Goal: Navigation & Orientation: Find specific page/section

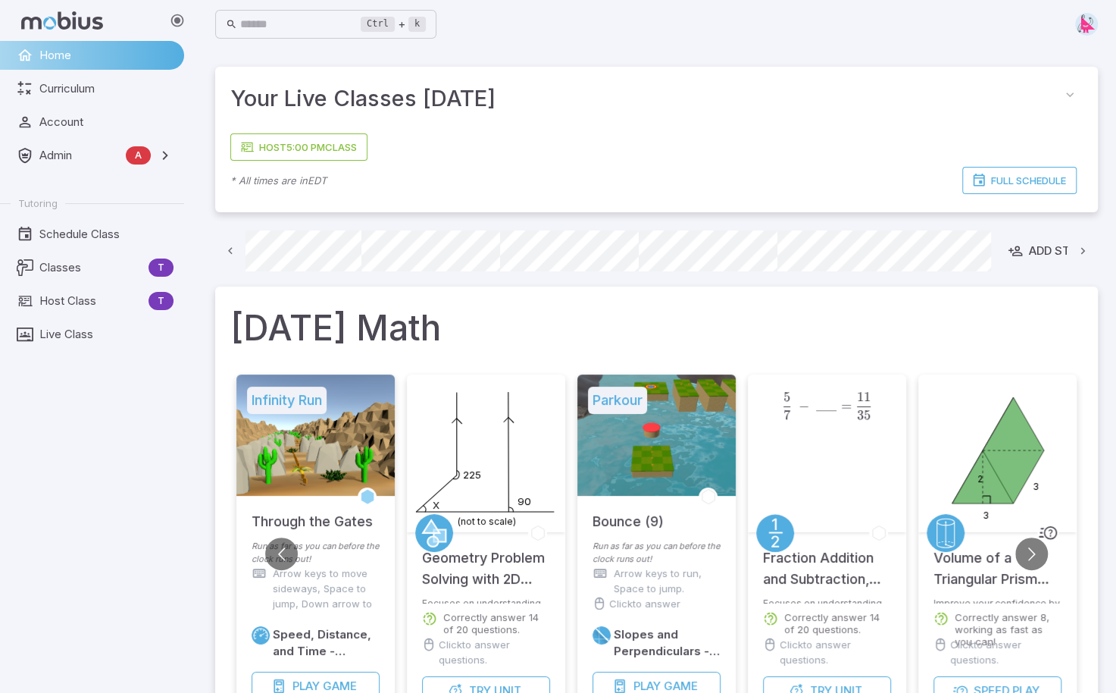
click at [230, 251] on icon at bounding box center [230, 250] width 5 height 7
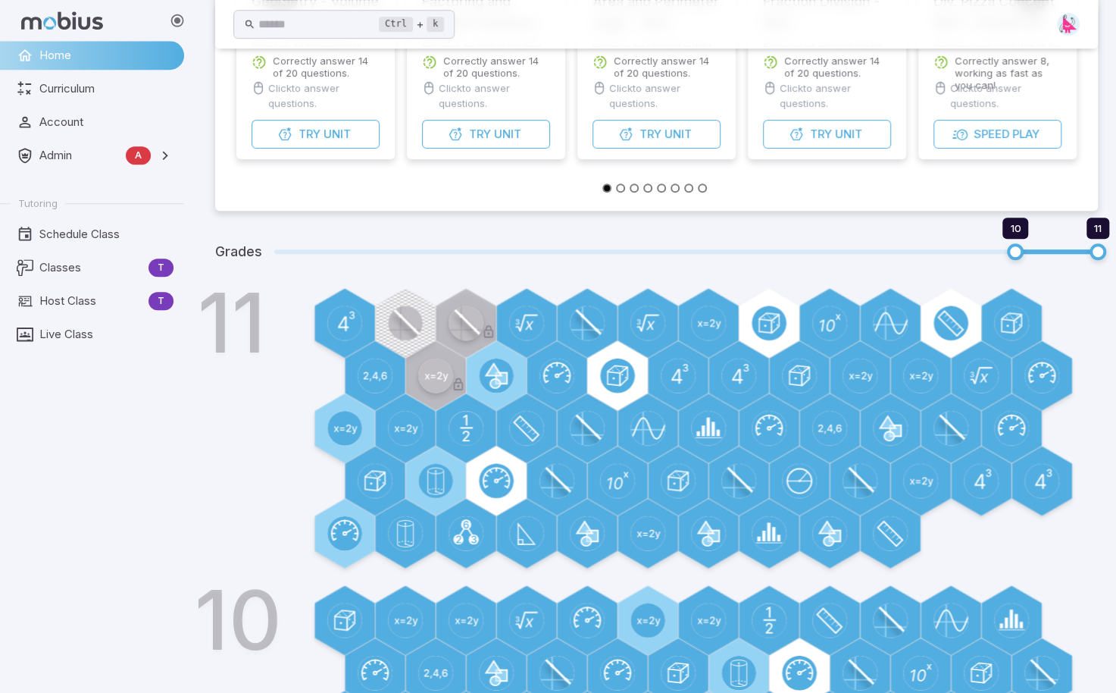
scroll to position [559, 0]
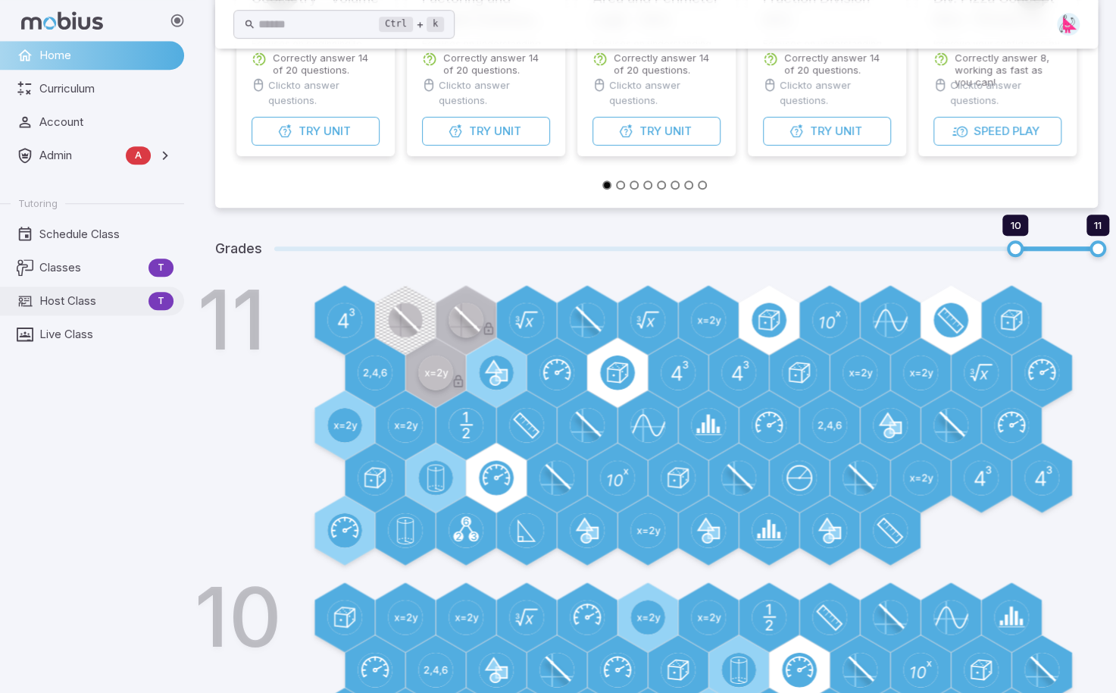
click at [58, 305] on span "Host Class" at bounding box center [90, 300] width 103 height 17
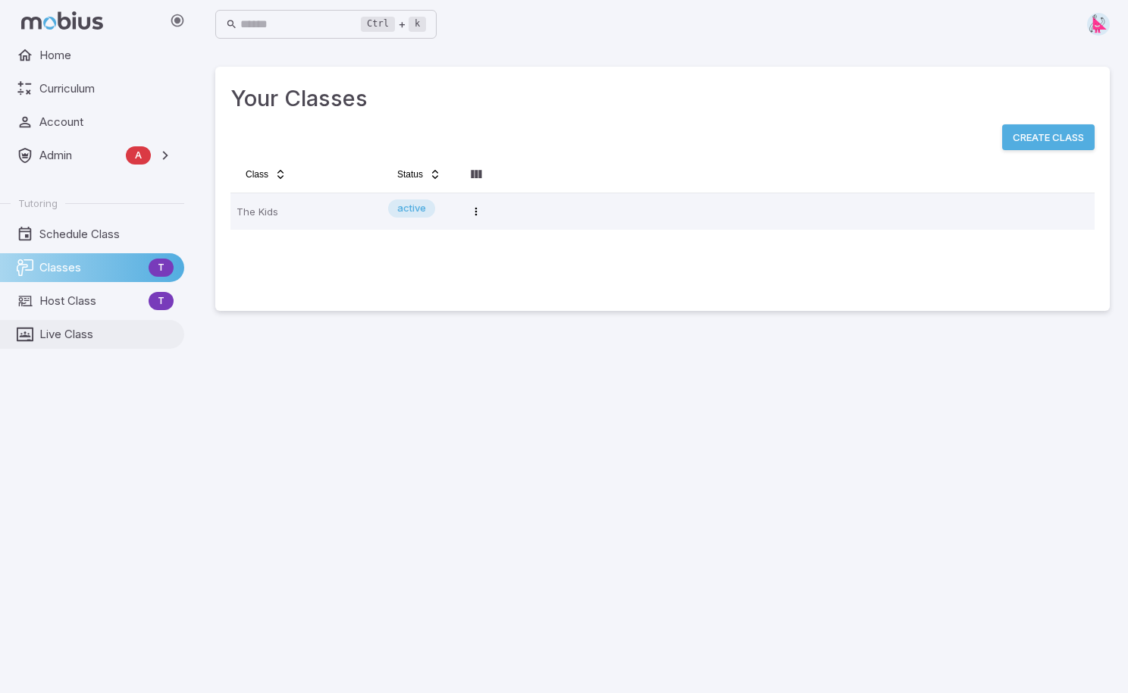
click at [77, 340] on span "Live Class" at bounding box center [106, 334] width 134 height 17
